Goal: Task Accomplishment & Management: Complete application form

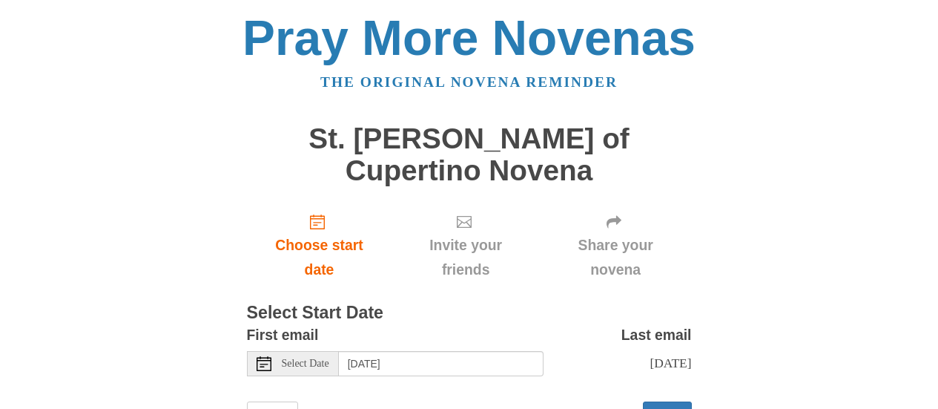
scroll to position [48, 0]
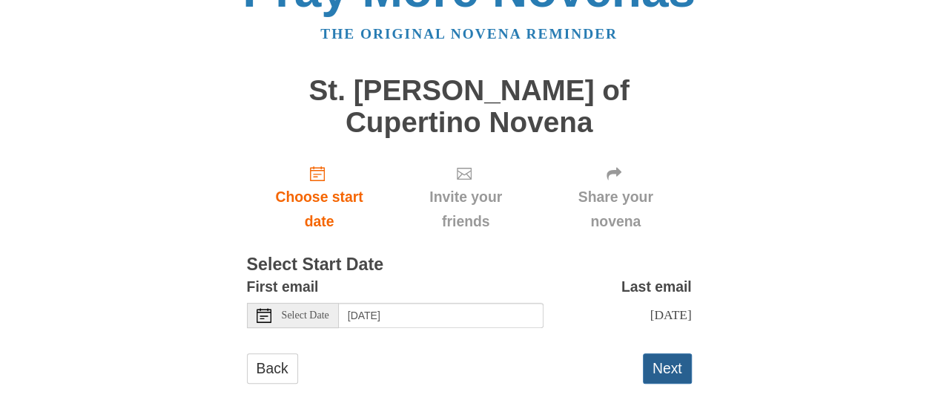
click at [673, 353] on button "Next" at bounding box center [667, 368] width 49 height 30
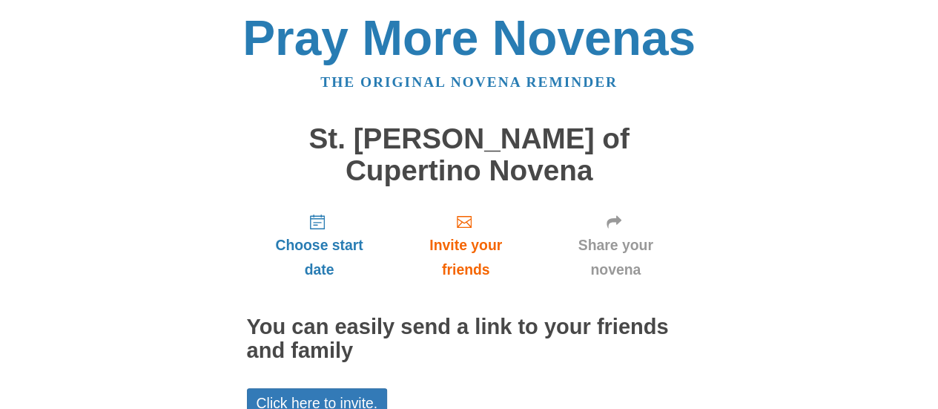
scroll to position [65, 0]
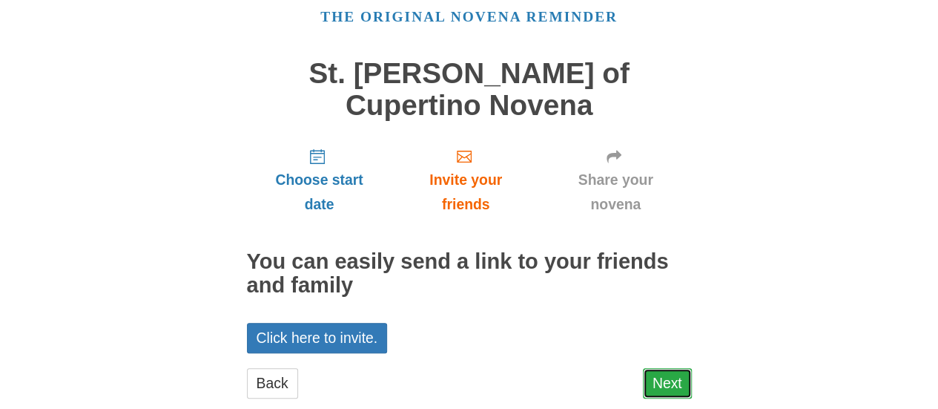
click at [667, 368] on link "Next" at bounding box center [667, 383] width 49 height 30
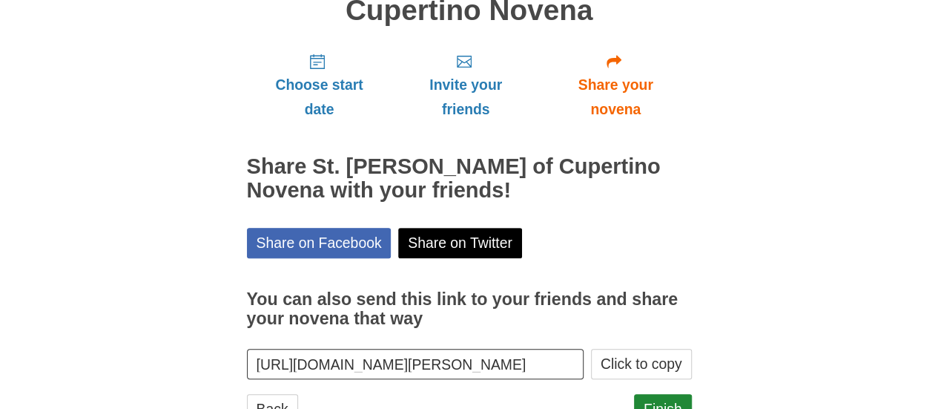
scroll to position [185, 0]
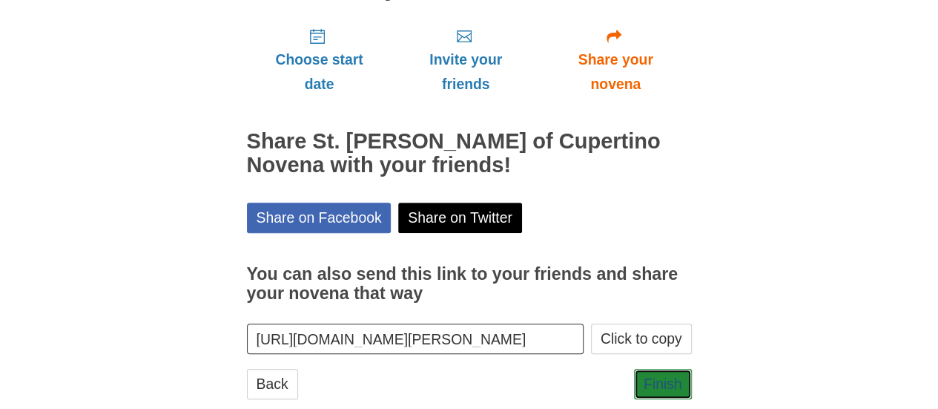
click at [667, 369] on link "Finish" at bounding box center [663, 384] width 58 height 30
